Goal: Task Accomplishment & Management: Manage account settings

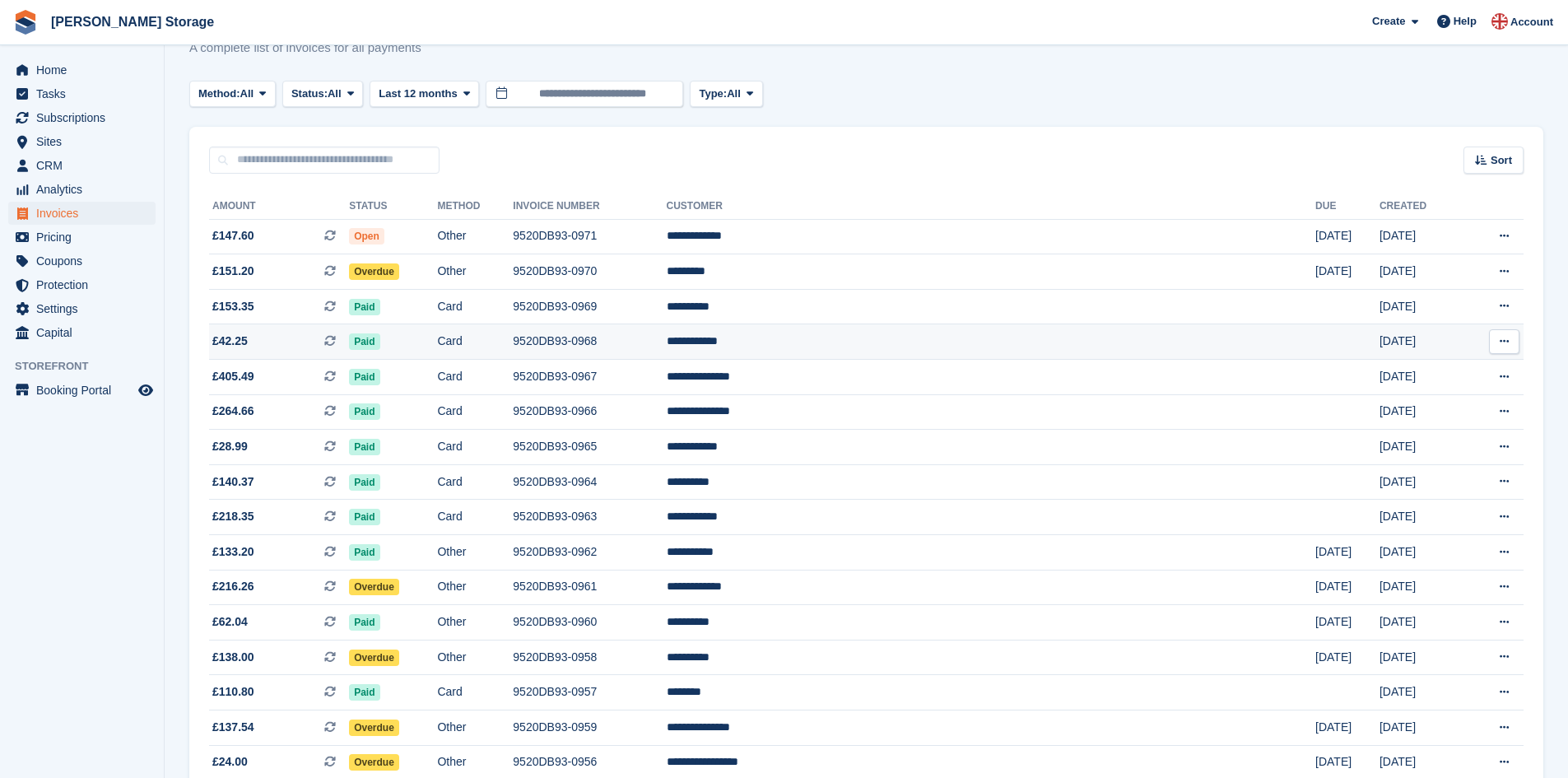
scroll to position [62, 0]
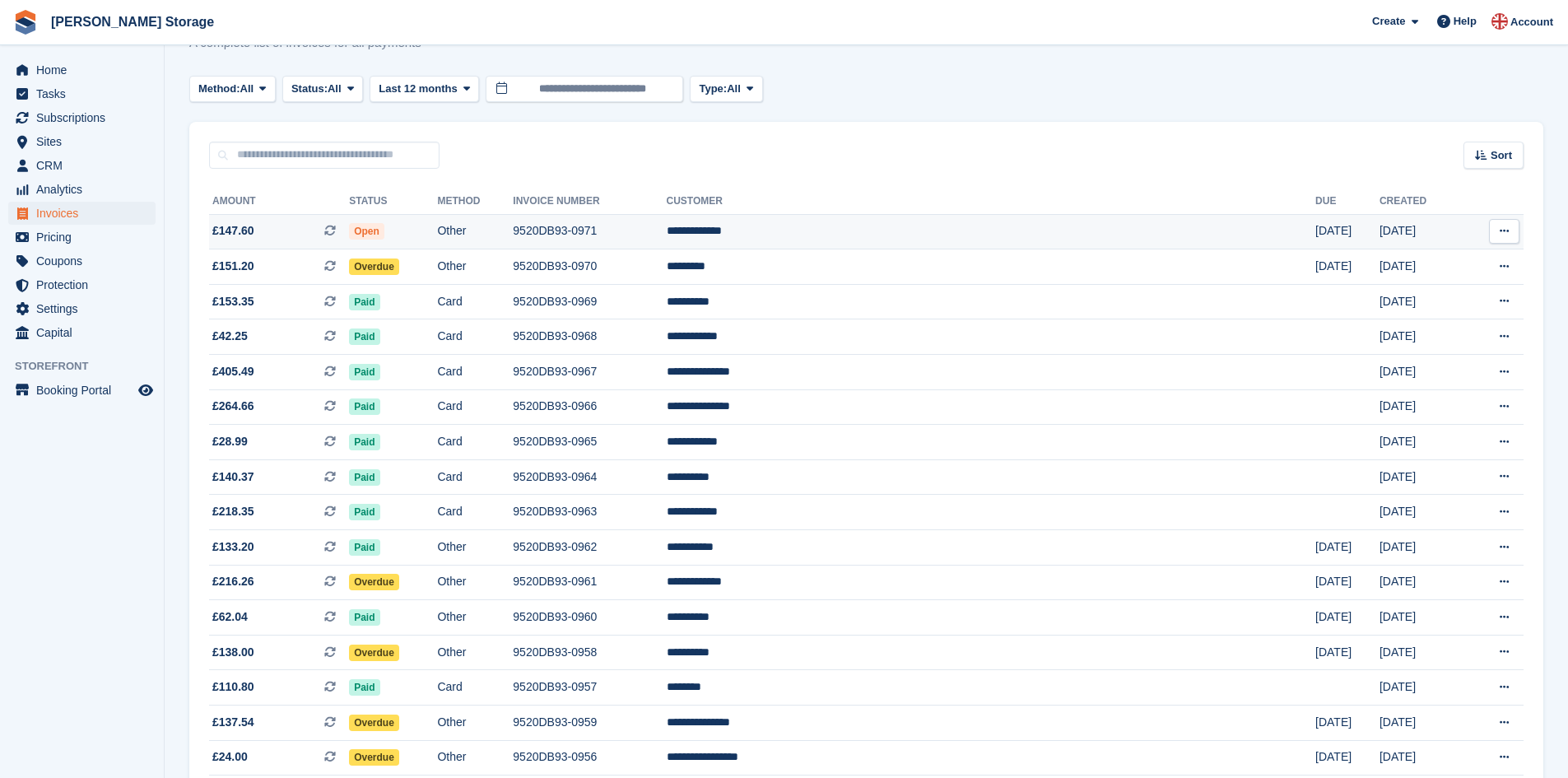
click at [513, 226] on td "Other" at bounding box center [475, 232] width 76 height 35
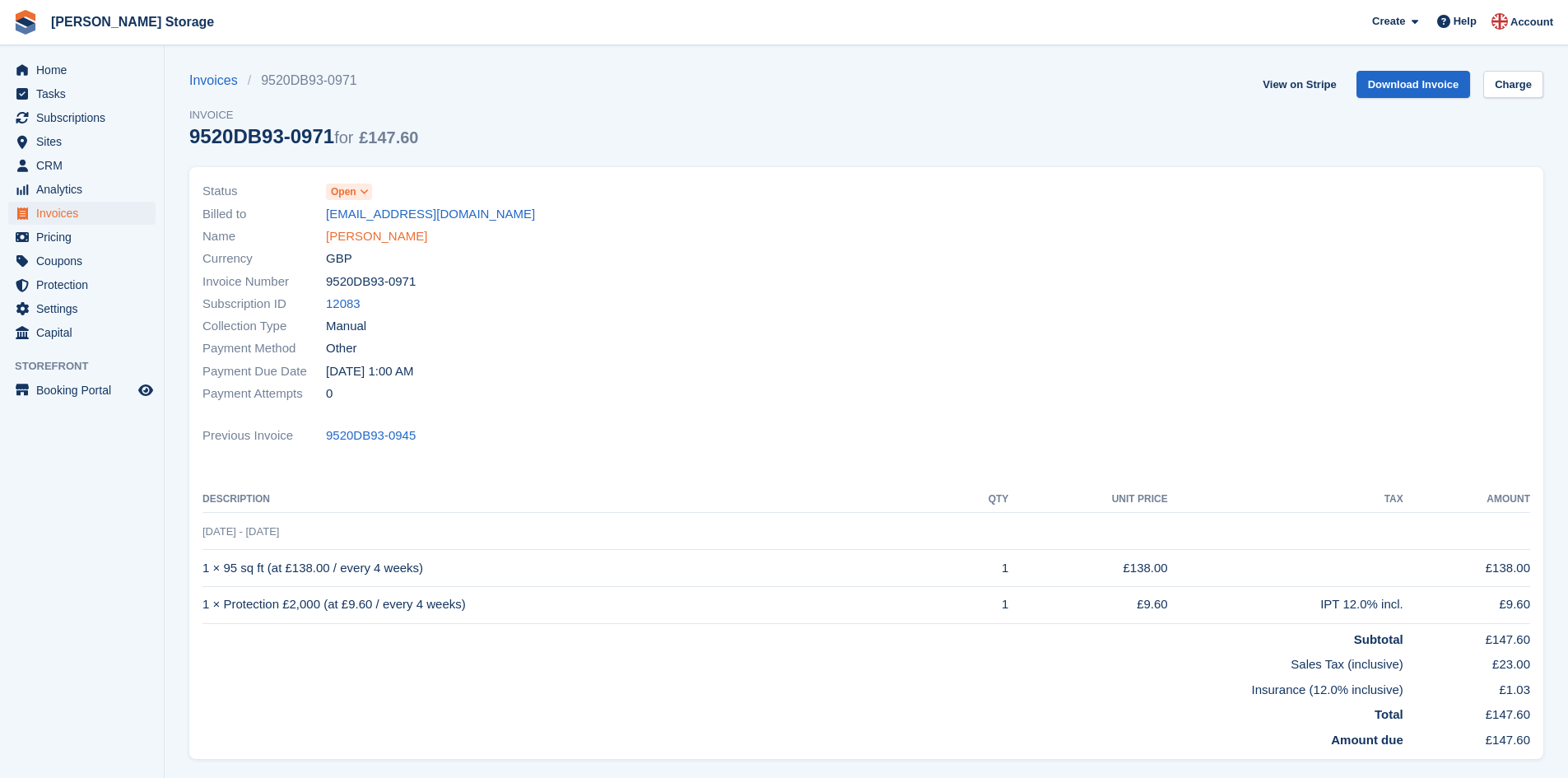
click at [360, 235] on link "Beckett,Sarah" at bounding box center [376, 237] width 101 height 19
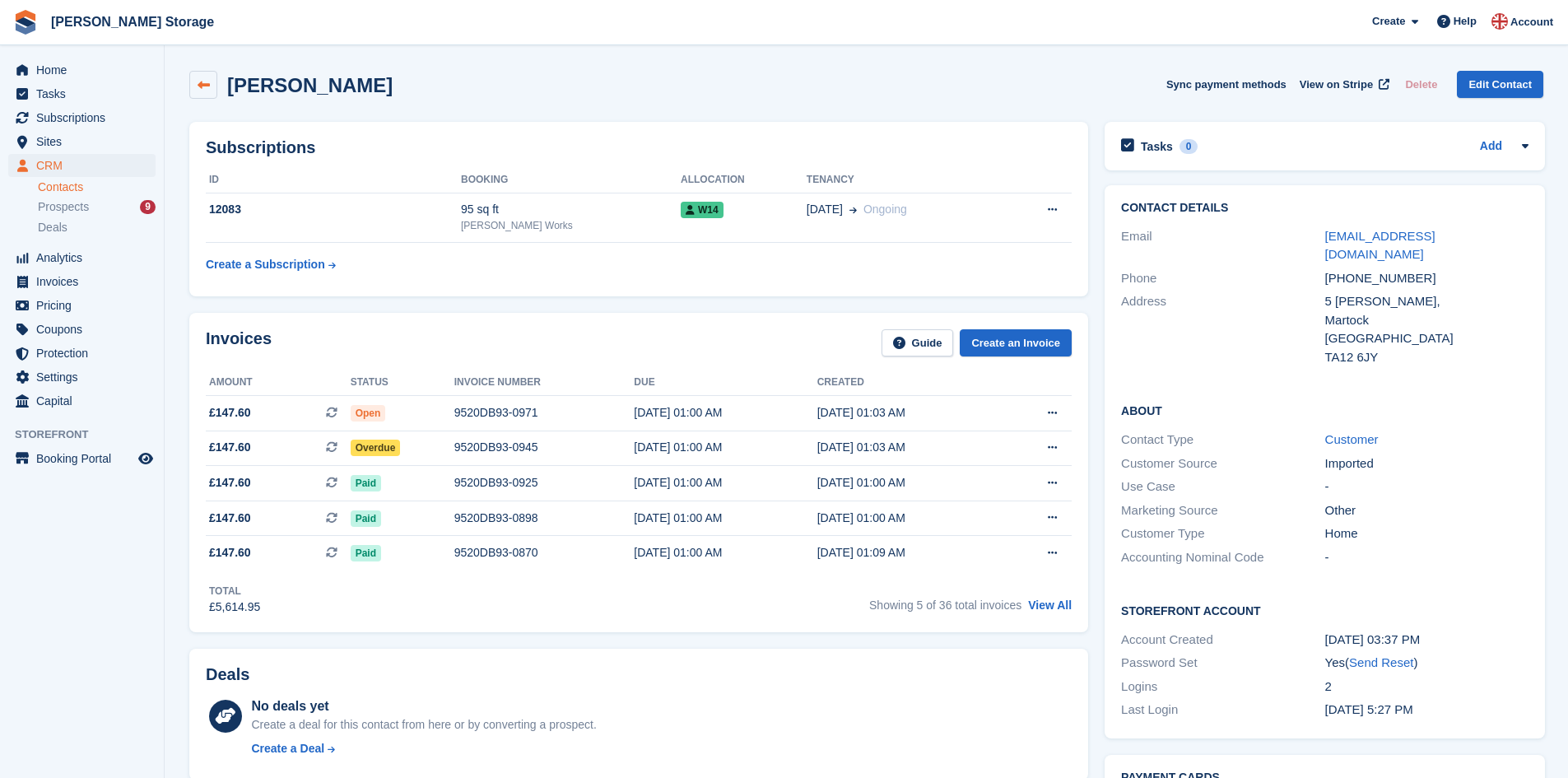
click at [199, 83] on icon at bounding box center [203, 84] width 12 height 12
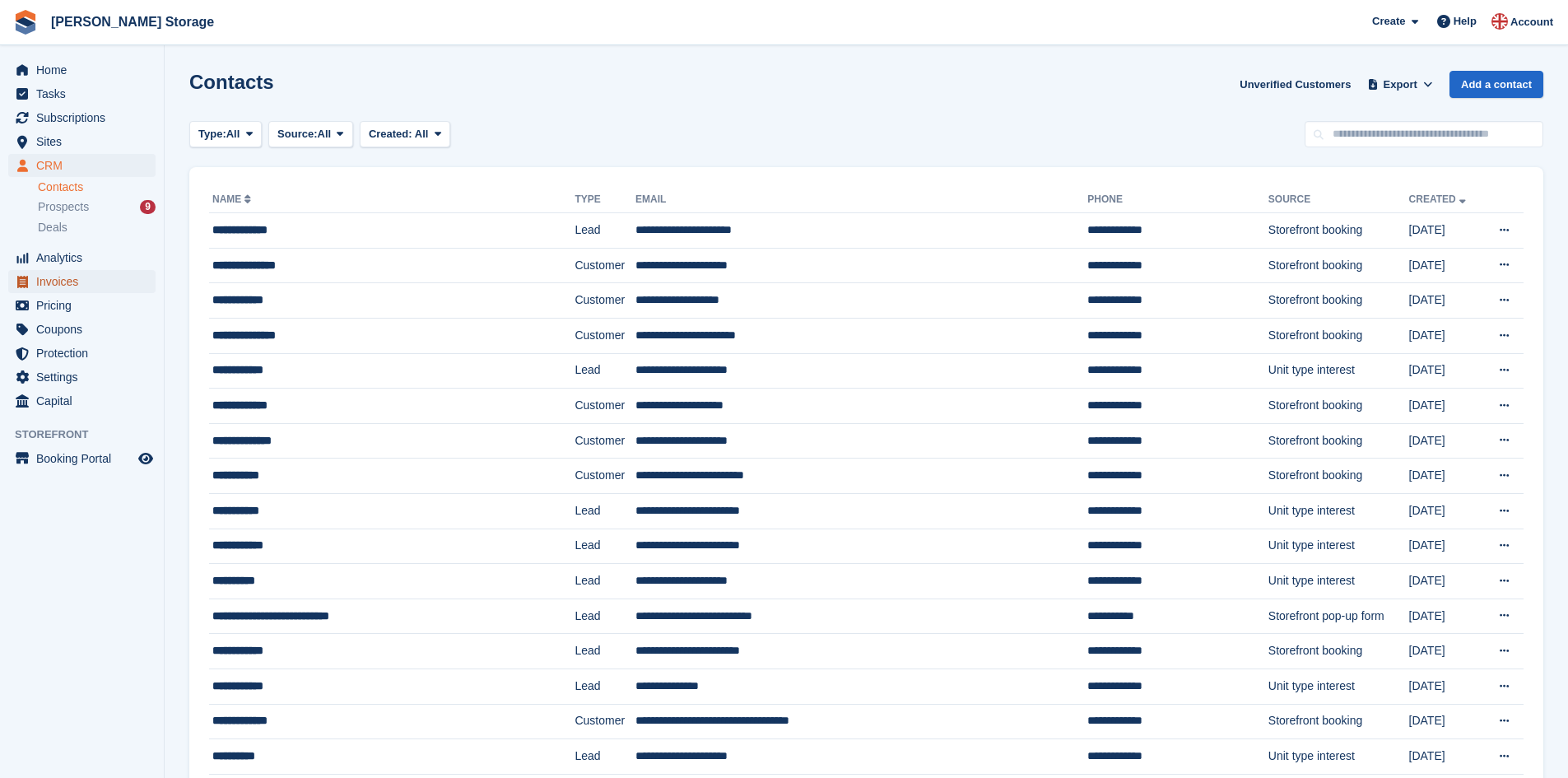
click at [77, 284] on span "Invoices" at bounding box center [85, 281] width 98 height 23
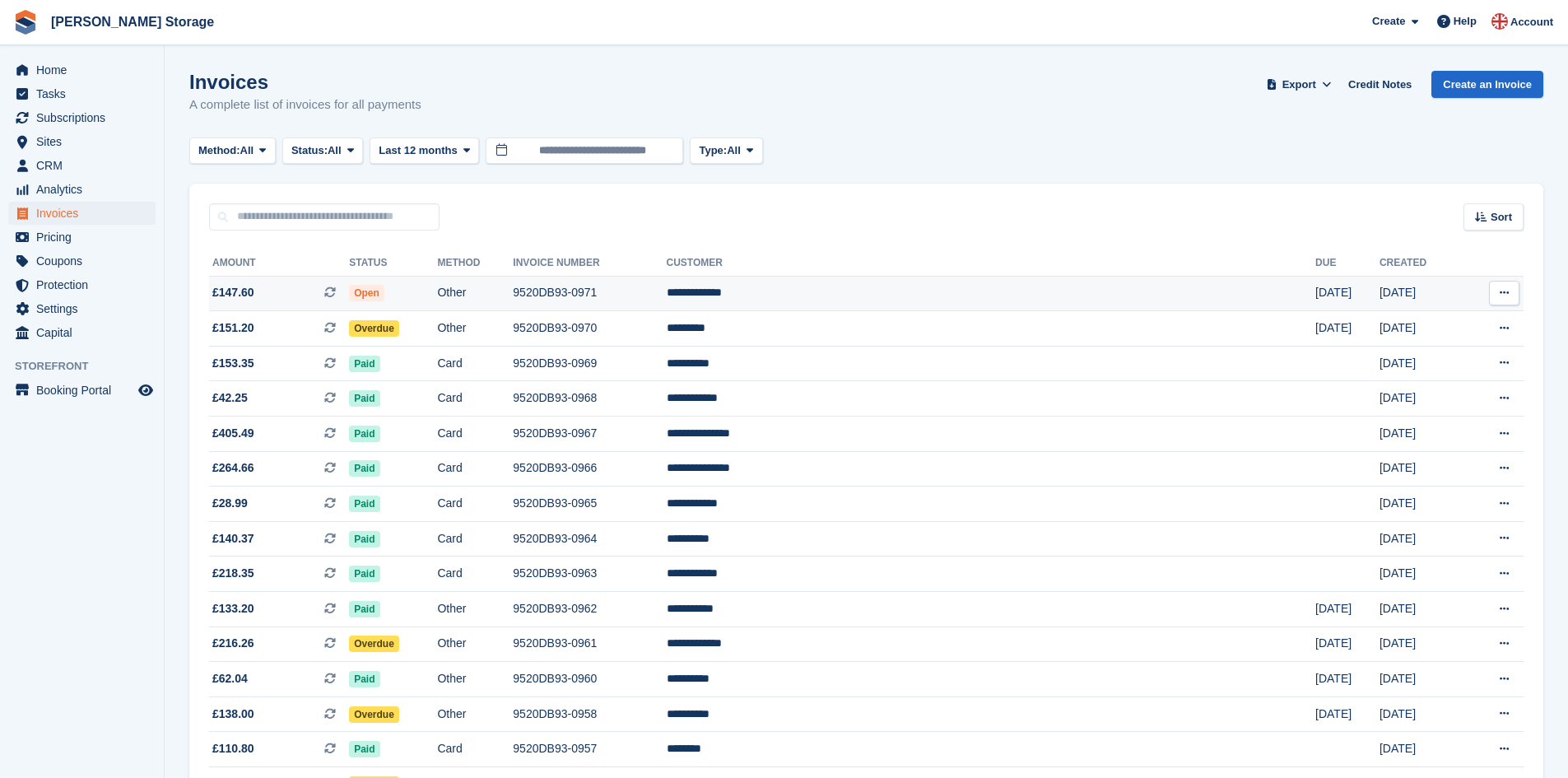
click at [666, 289] on td "9520DB93-0971" at bounding box center [589, 293] width 153 height 35
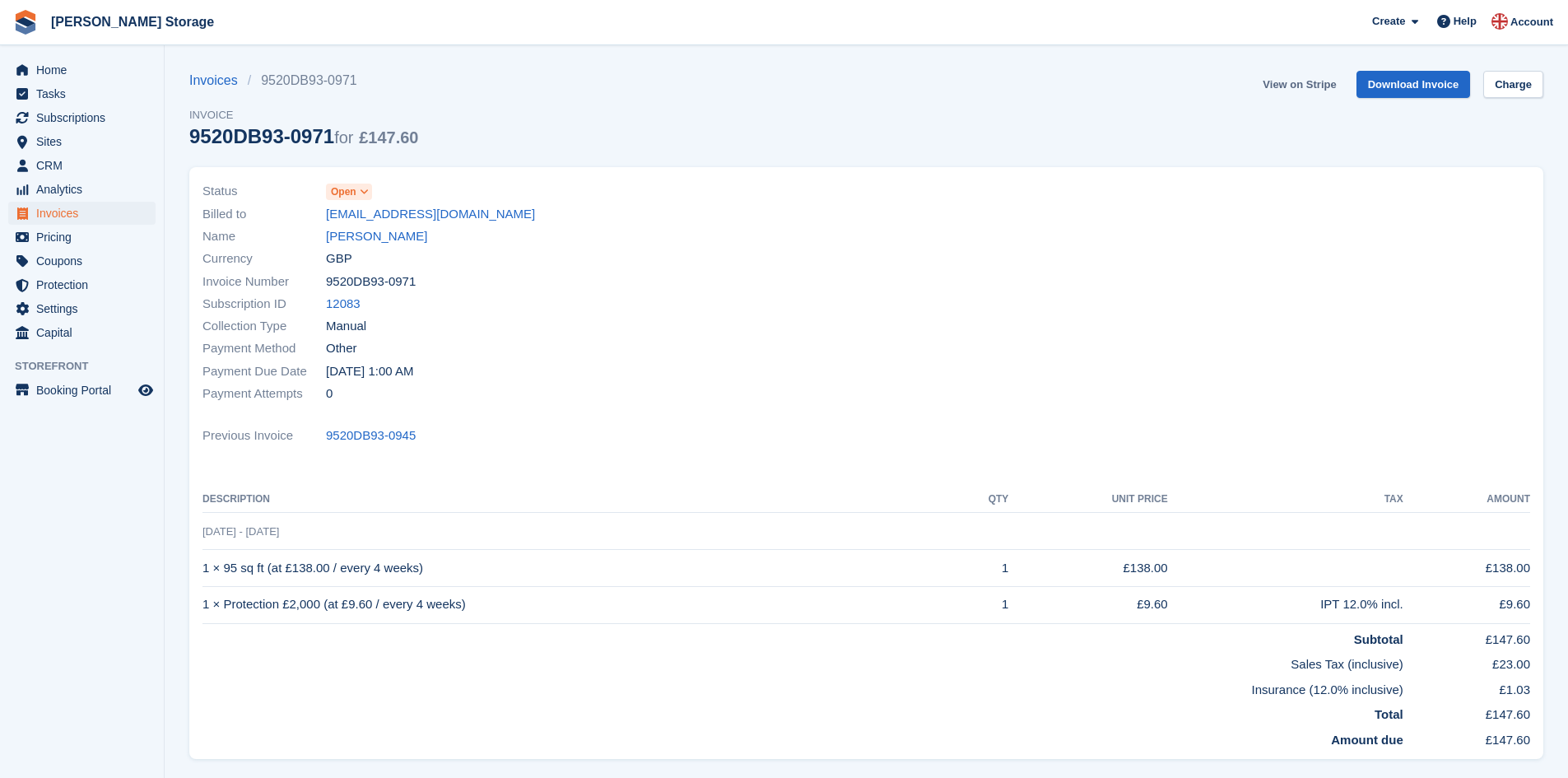
click at [1317, 83] on link "View on Stripe" at bounding box center [1299, 84] width 86 height 27
click at [222, 79] on link "Invoices" at bounding box center [218, 80] width 58 height 19
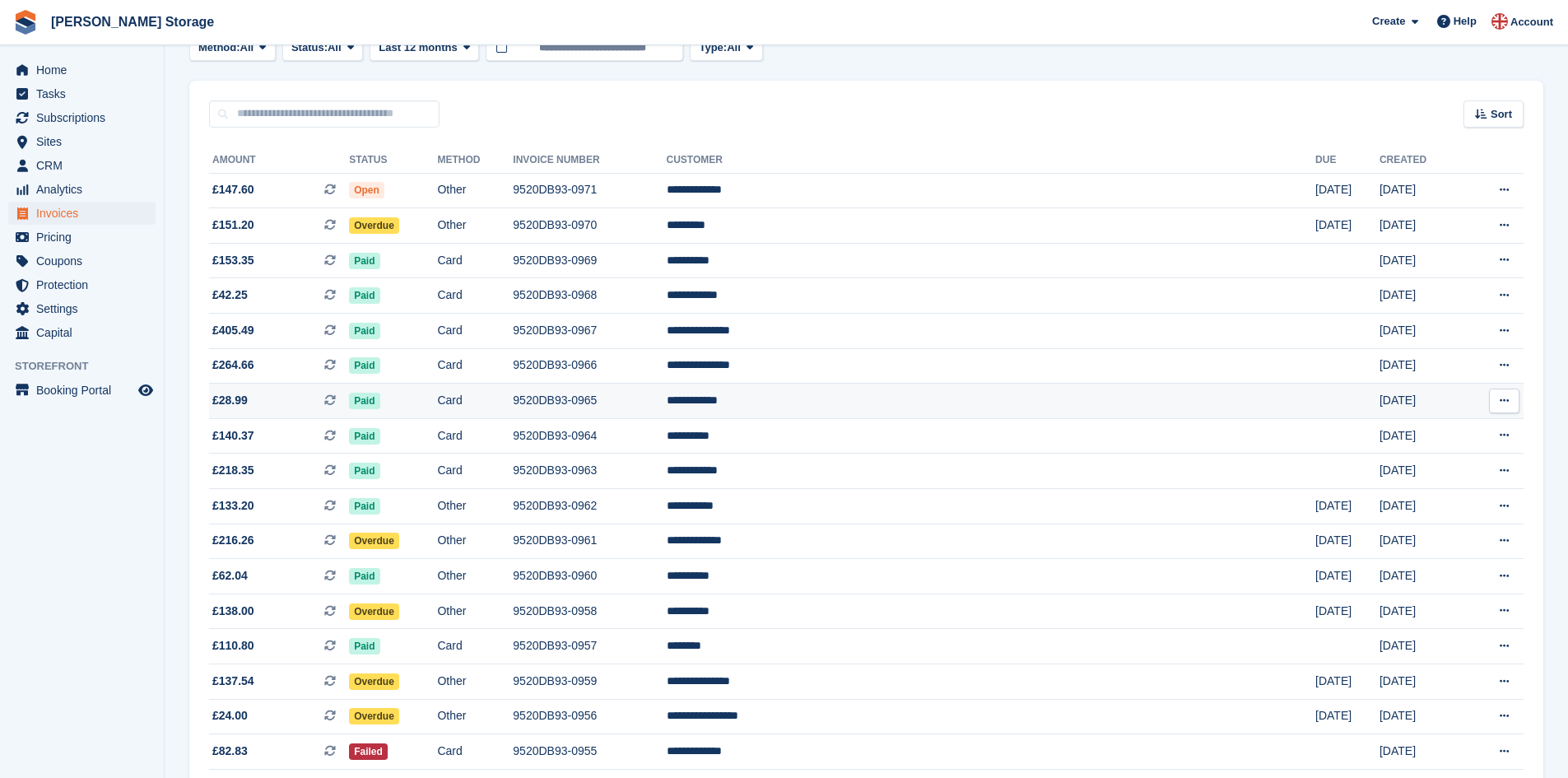
scroll to position [123, 0]
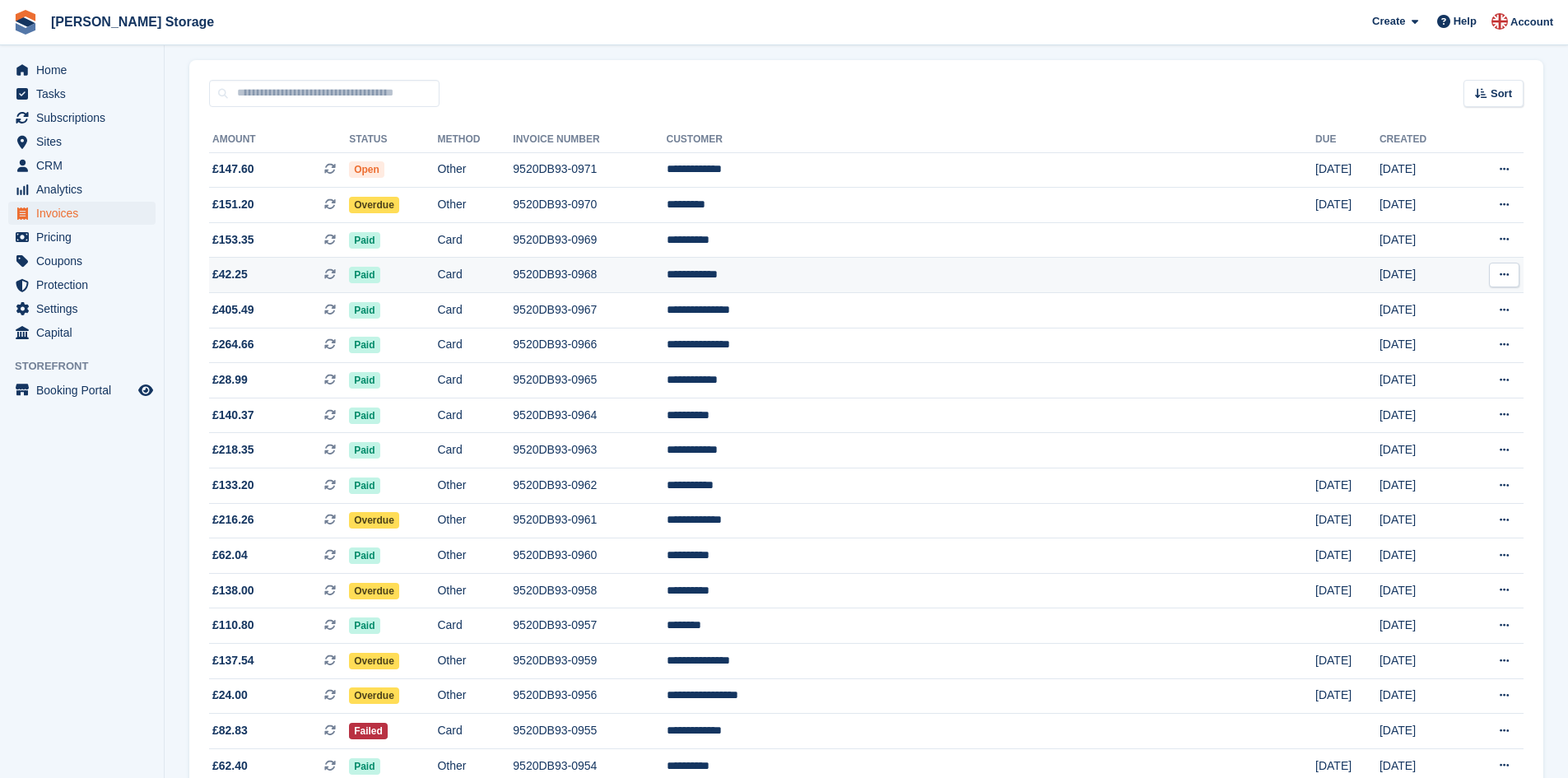
click at [513, 274] on td "Card" at bounding box center [475, 276] width 76 height 35
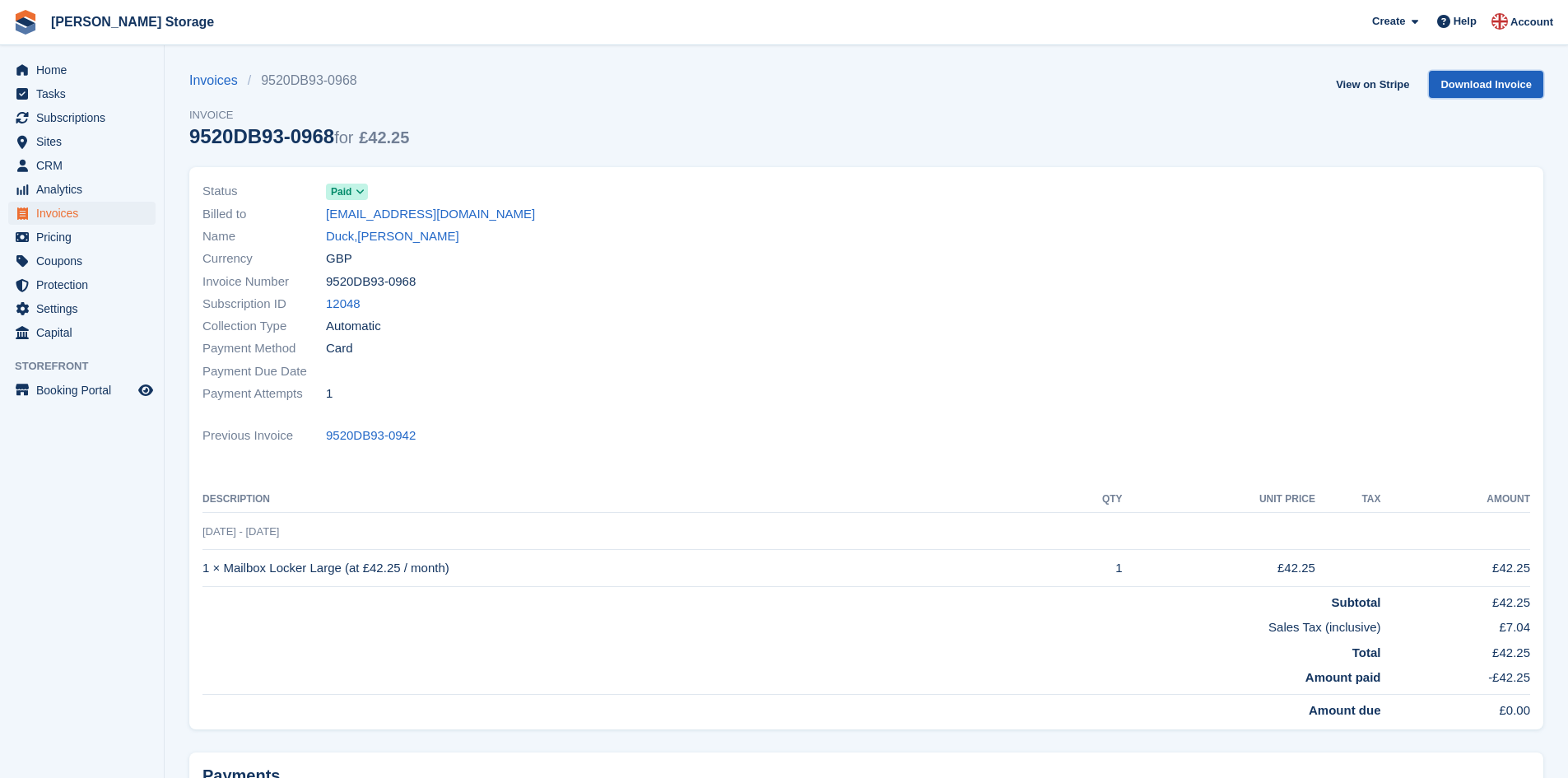
click at [1462, 89] on link "Download Invoice" at bounding box center [1485, 84] width 114 height 27
drag, startPoint x: 414, startPoint y: 436, endPoint x: 326, endPoint y: 444, distance: 88.4
click at [326, 444] on div "Previous Invoice 9520DB93-0942" at bounding box center [866, 436] width 1328 height 22
copy link "9520DB93-0942"
drag, startPoint x: 418, startPoint y: 286, endPoint x: 325, endPoint y: 288, distance: 93.0
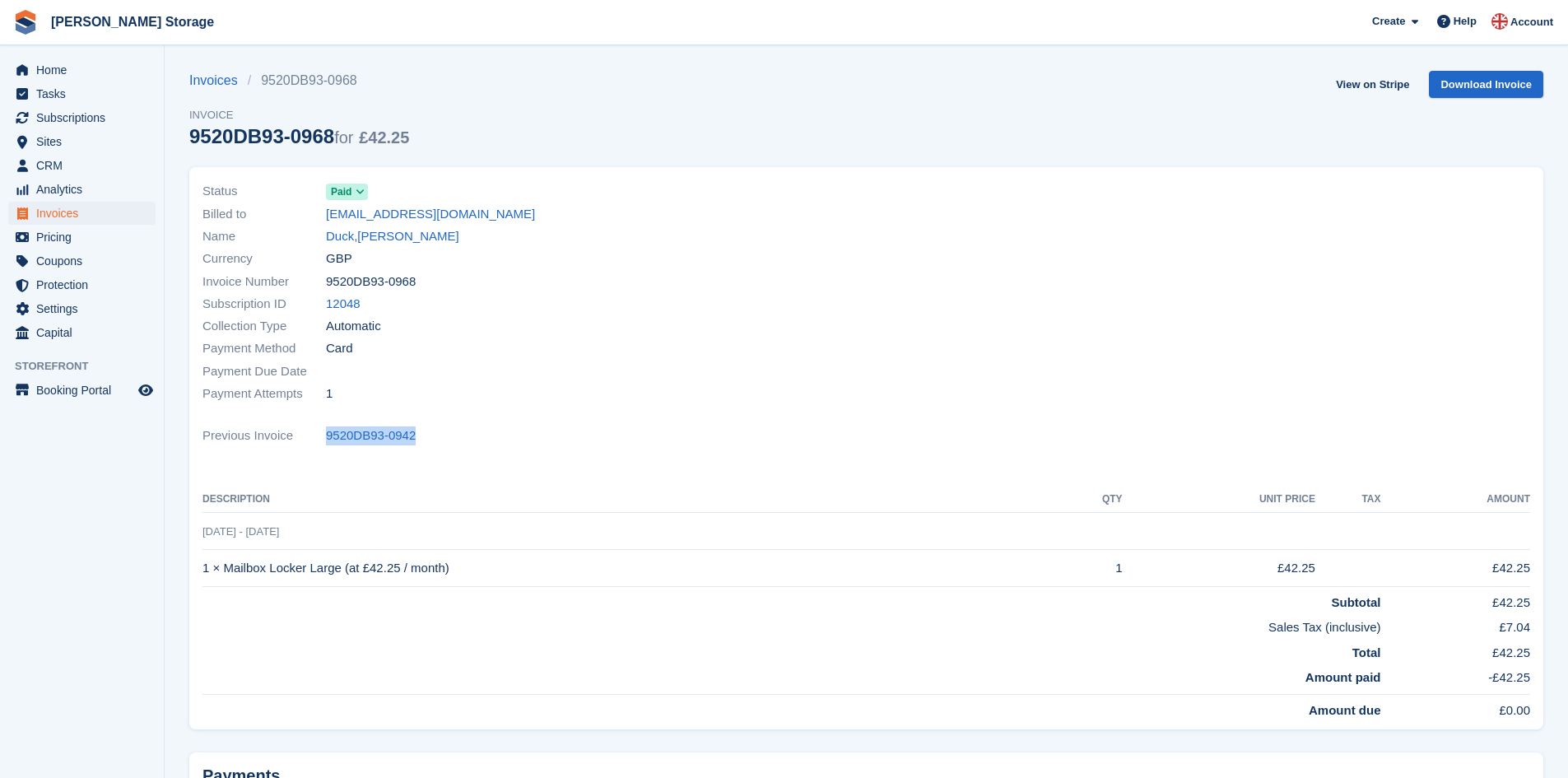
click at [325, 288] on div "Invoice Number 9520DB93-0968" at bounding box center [529, 281] width 654 height 22
copy div "9520DB93-0968"
click at [205, 77] on link "Invoices" at bounding box center [218, 80] width 58 height 19
click at [388, 238] on link "Duck,Michael" at bounding box center [392, 237] width 134 height 19
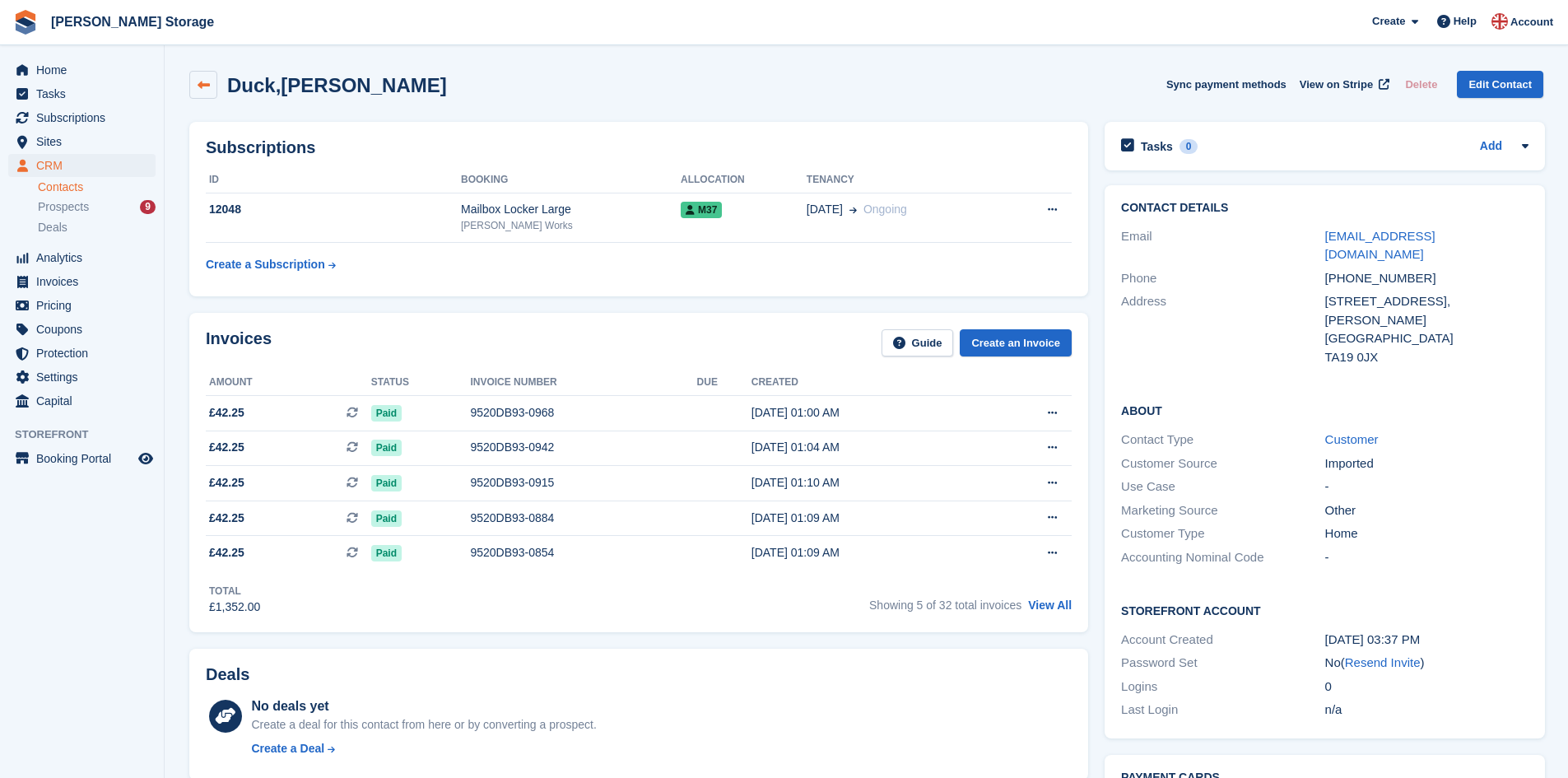
click at [193, 76] on link at bounding box center [203, 84] width 28 height 28
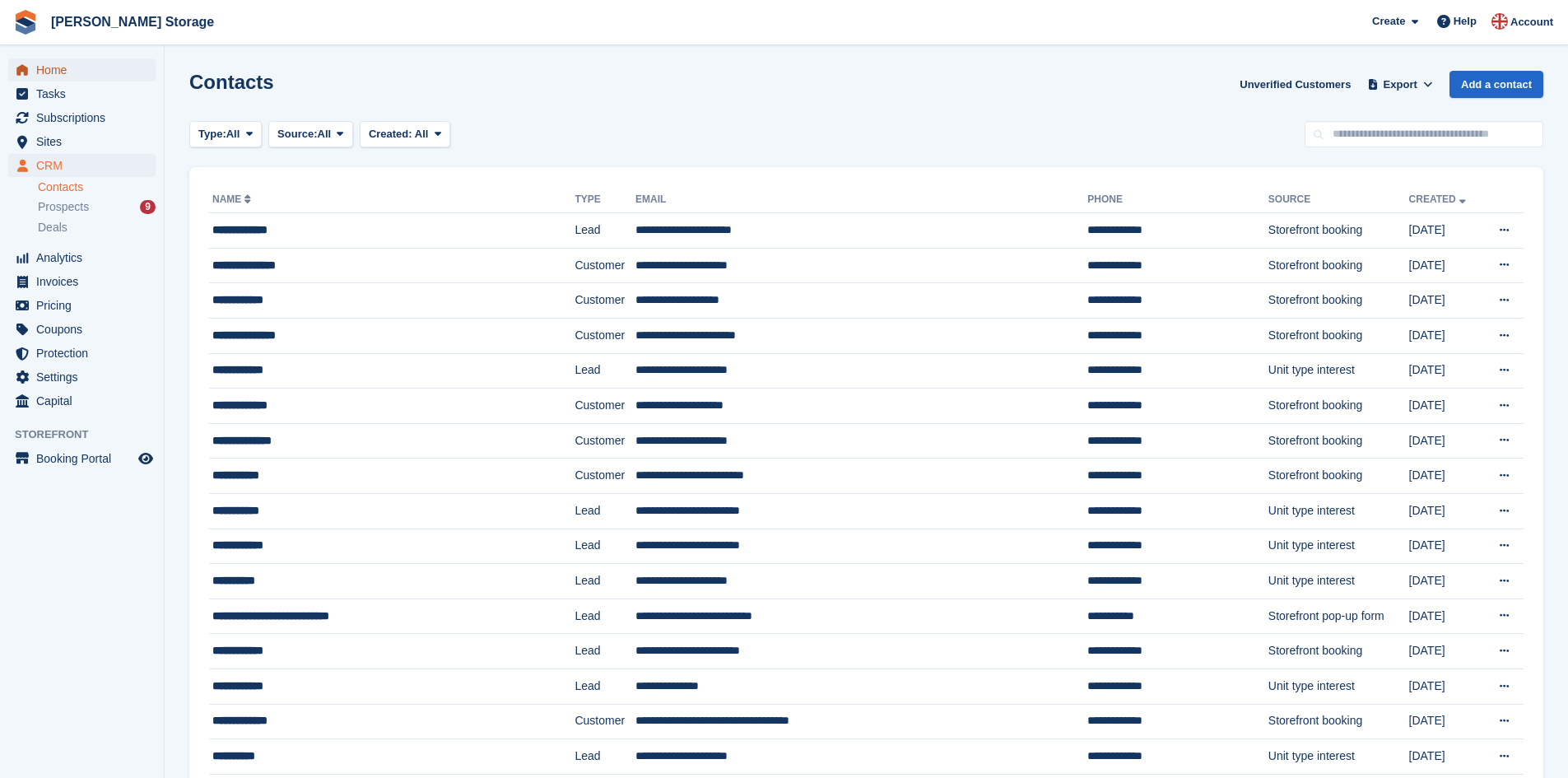
click at [58, 74] on span "Home" at bounding box center [85, 70] width 98 height 23
